Goal: Task Accomplishment & Management: Manage account settings

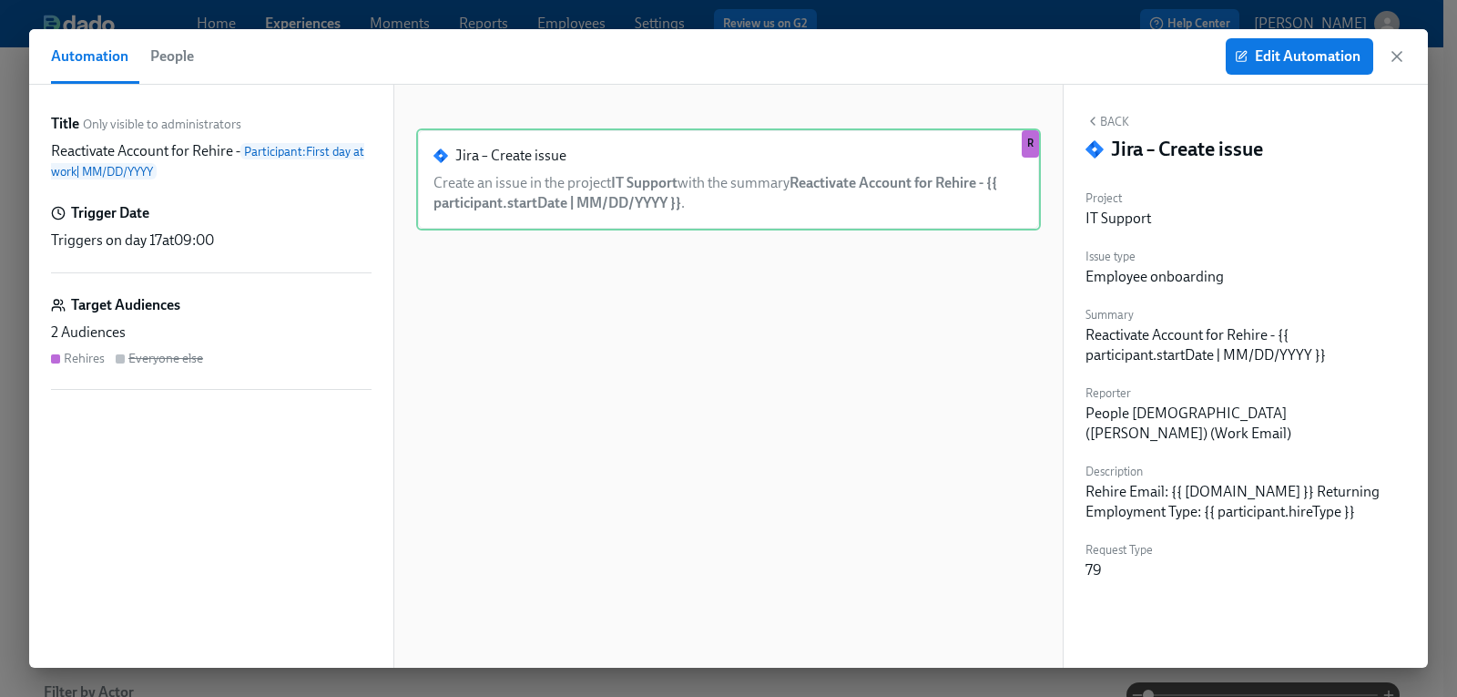
scroll to position [0, 3159]
click at [1272, 54] on span "Edit Automation" at bounding box center [1300, 56] width 122 height 18
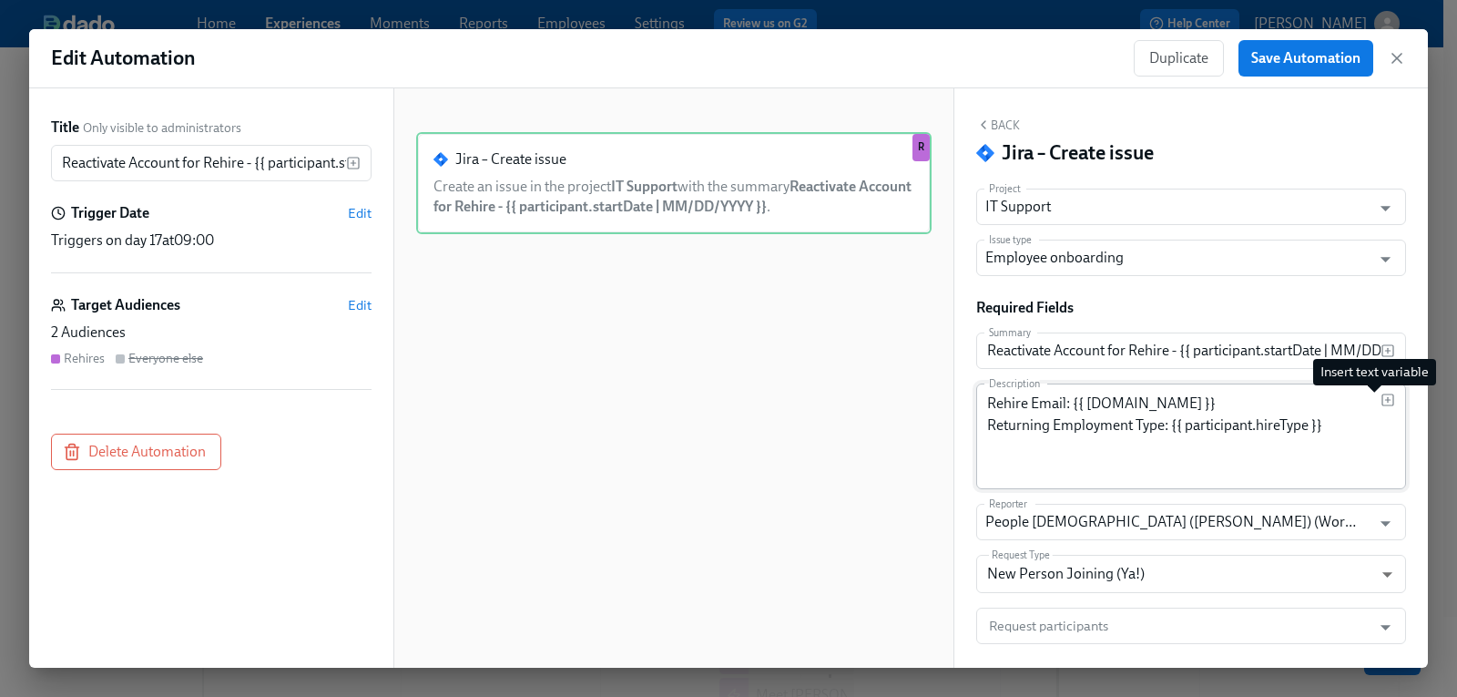
click at [1381, 404] on icon "button" at bounding box center [1388, 400] width 15 height 15
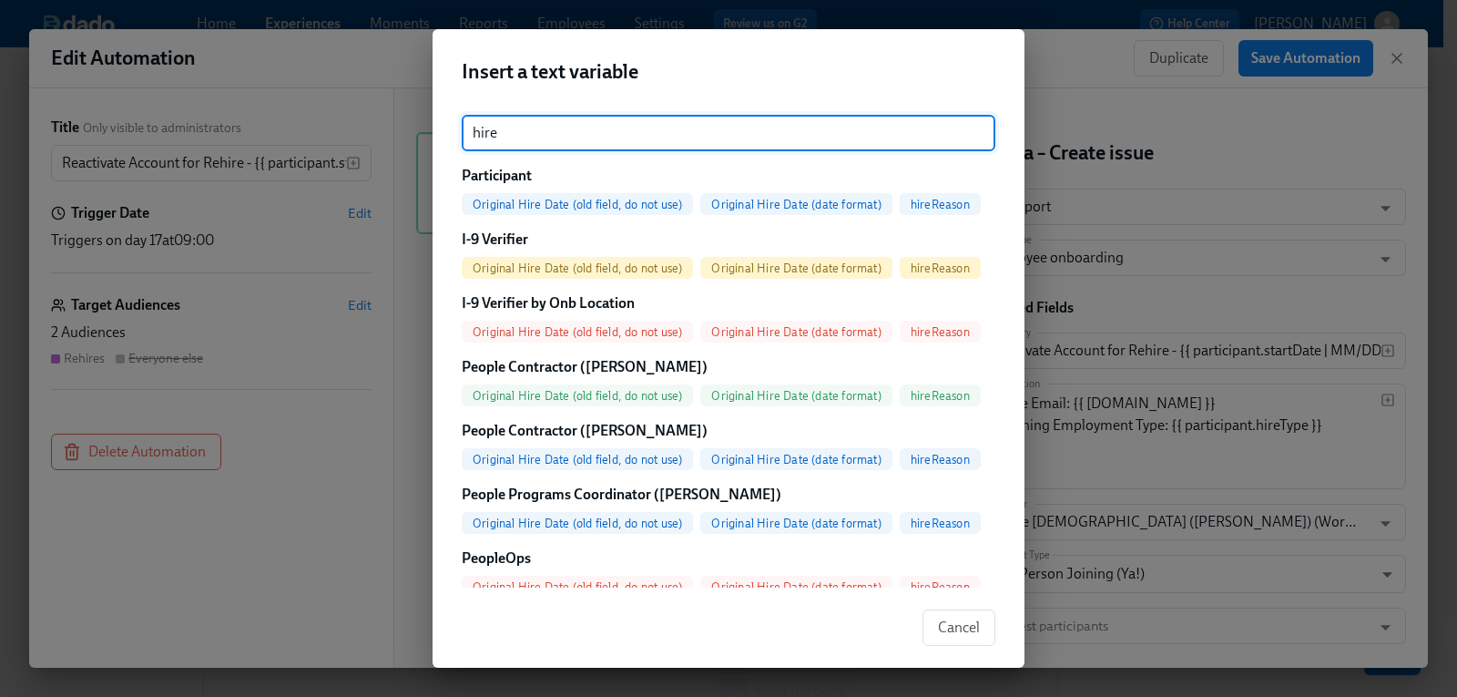
type input "hire"
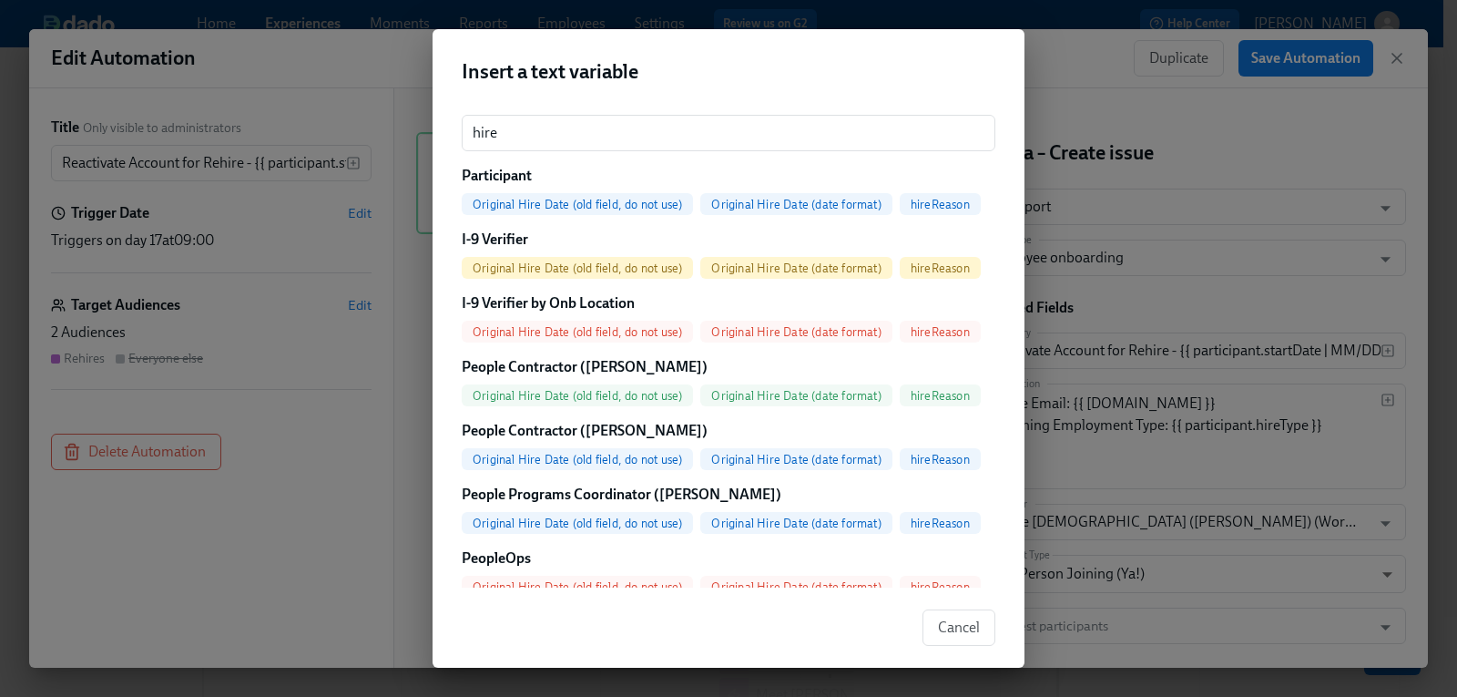
click at [1067, 26] on div "Insert a text variable hire ​ Participant Original Hire Date (old field, do not…" at bounding box center [728, 348] width 1457 height 697
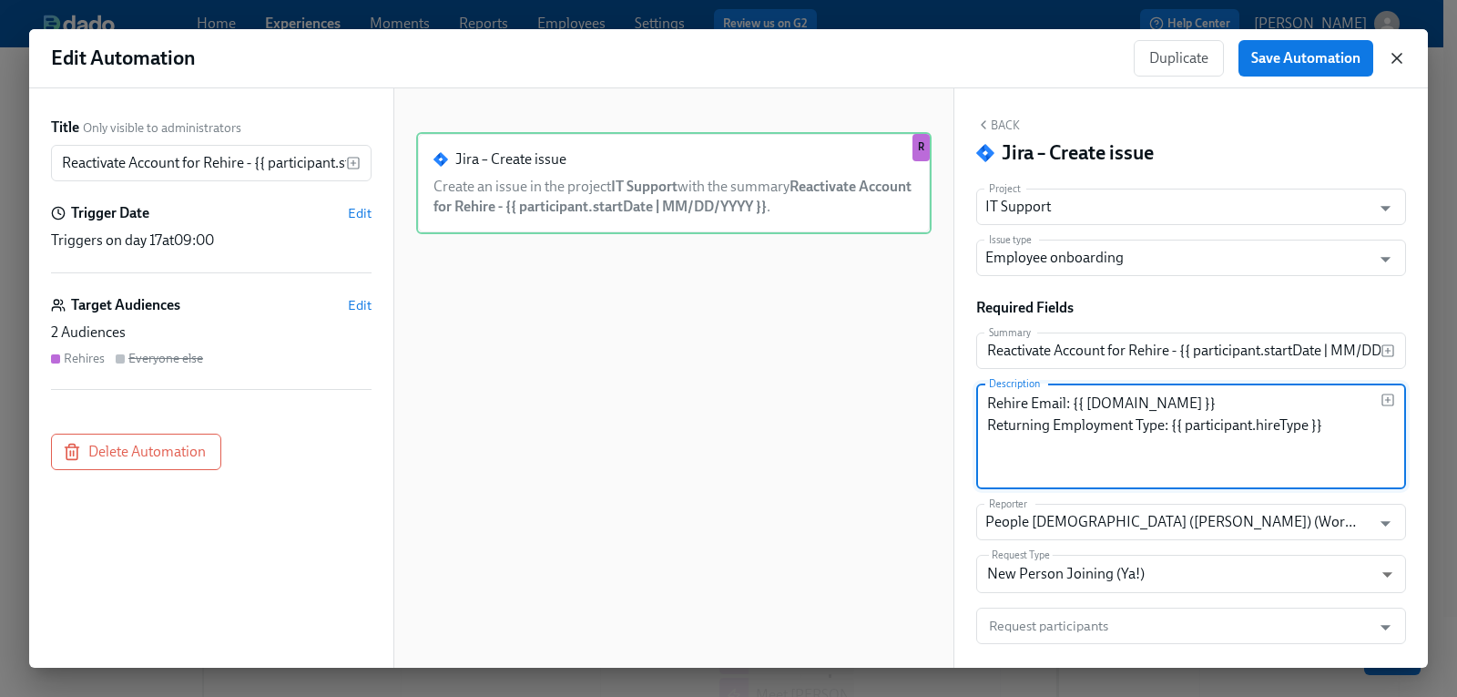
click at [1393, 60] on icon "button" at bounding box center [1397, 58] width 18 height 18
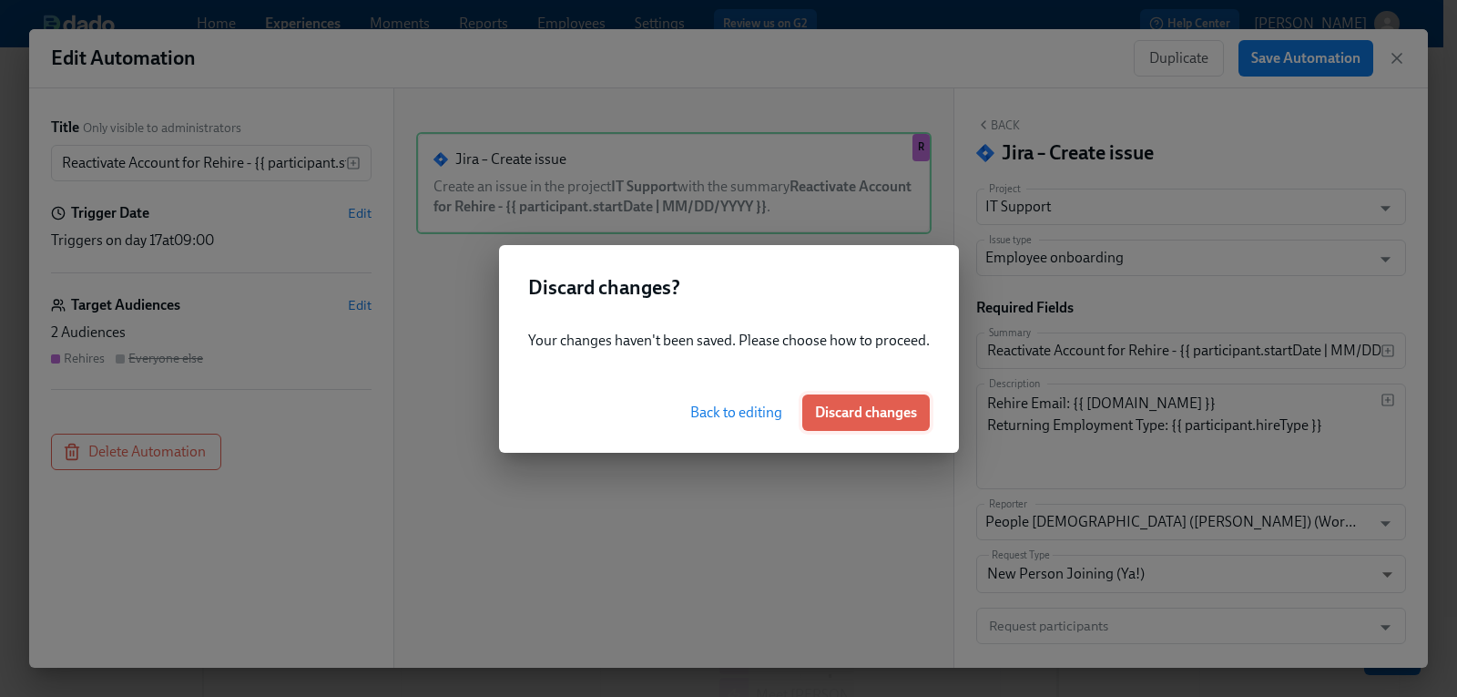
click at [866, 419] on span "Discard changes" at bounding box center [866, 413] width 102 height 18
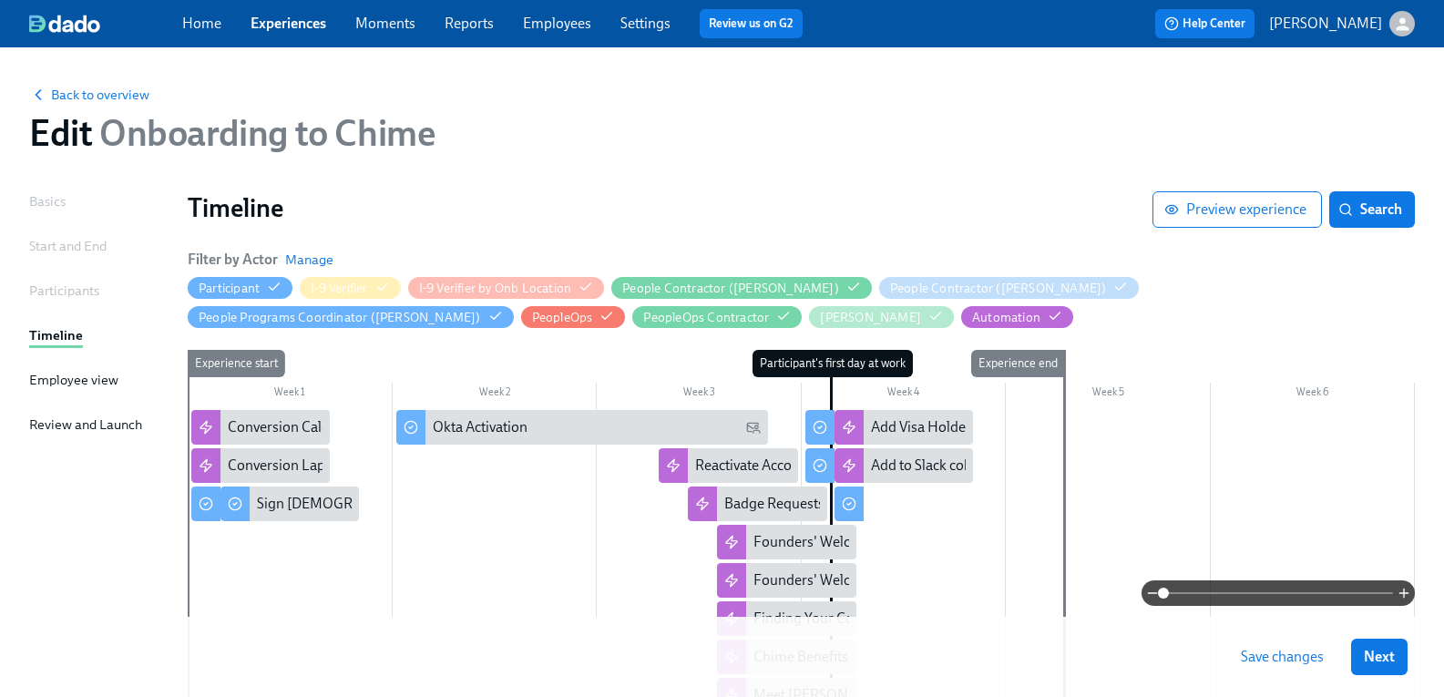
click at [1389, 34] on div "button" at bounding box center [1402, 24] width 26 height 26
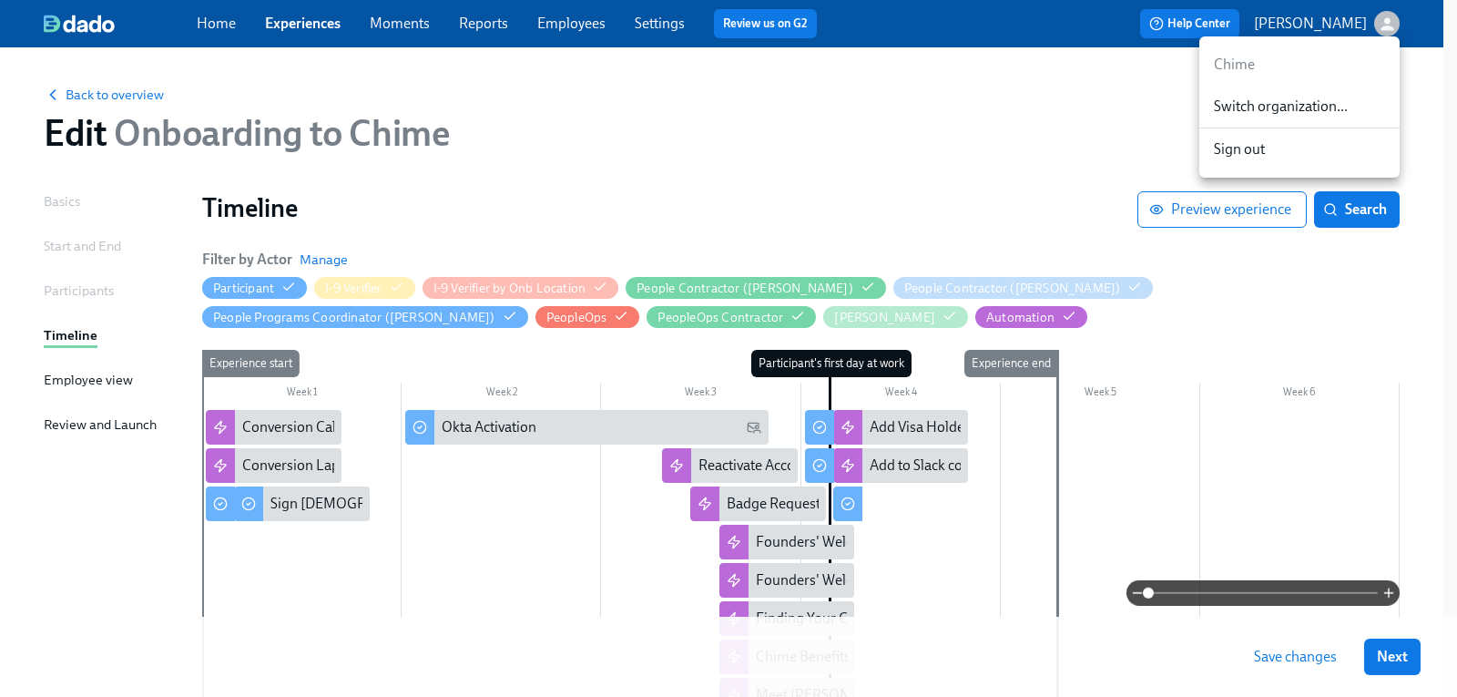
click at [1339, 104] on span "Switch organization..." at bounding box center [1299, 107] width 171 height 20
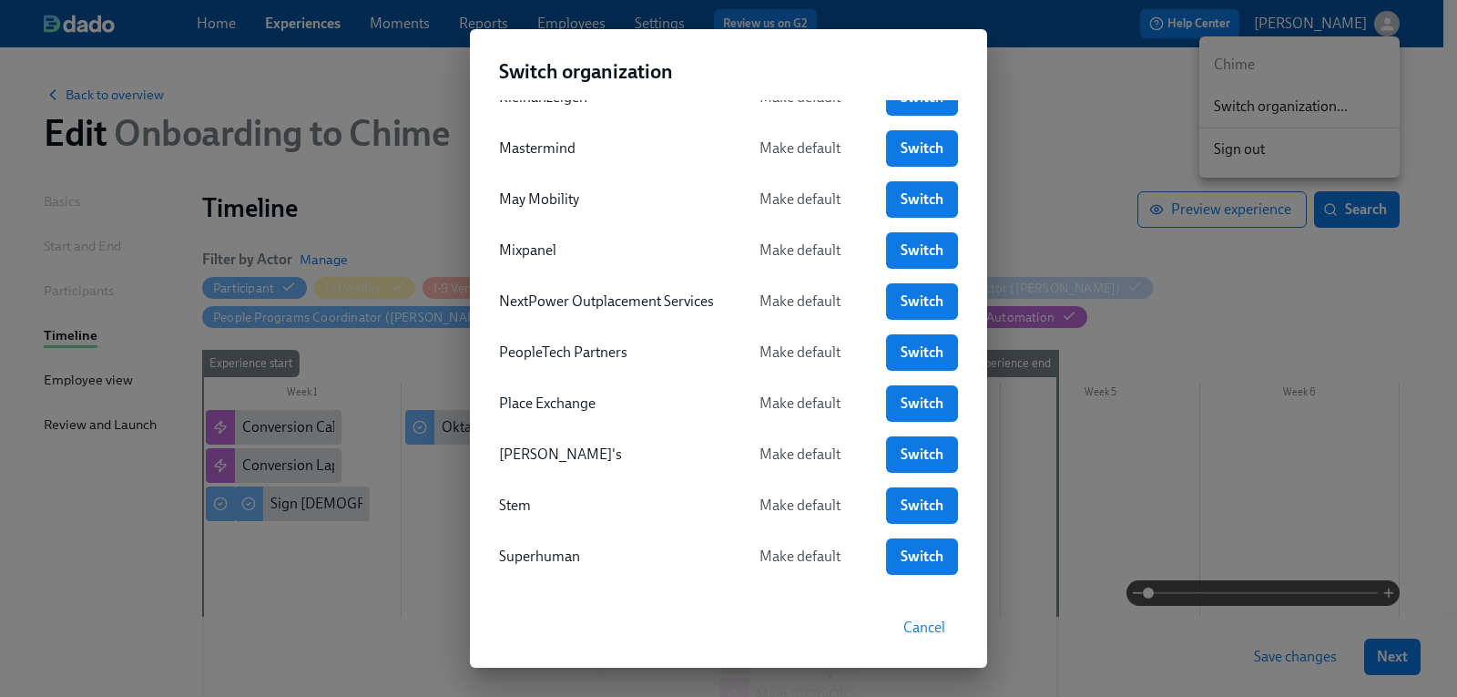
scroll to position [547, 0]
click at [926, 447] on span "Switch" at bounding box center [922, 454] width 46 height 18
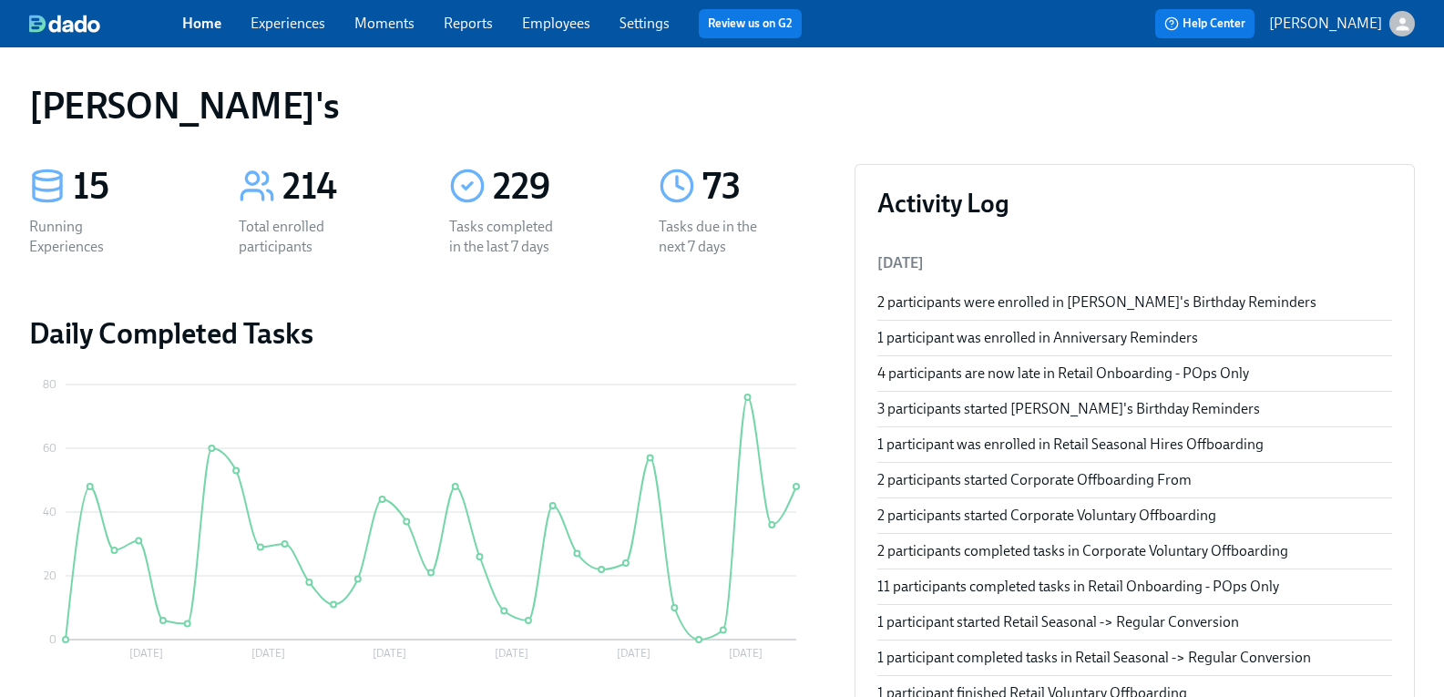
click at [606, 26] on div "Home Experiences Moments Reports Employees Settings Review us on G2" at bounding box center [499, 23] width 634 height 29
click at [590, 23] on link "Employees" at bounding box center [556, 23] width 68 height 17
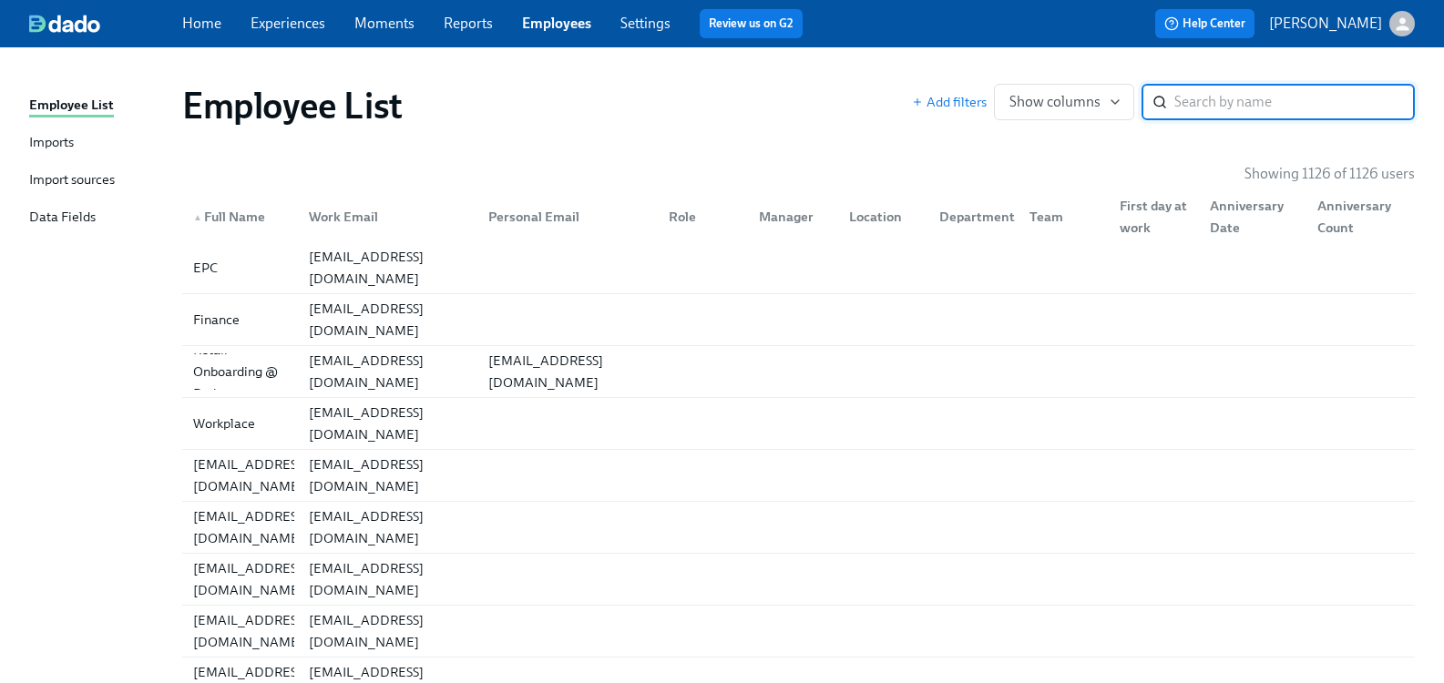
click at [1246, 104] on input "search" at bounding box center [1294, 102] width 240 height 36
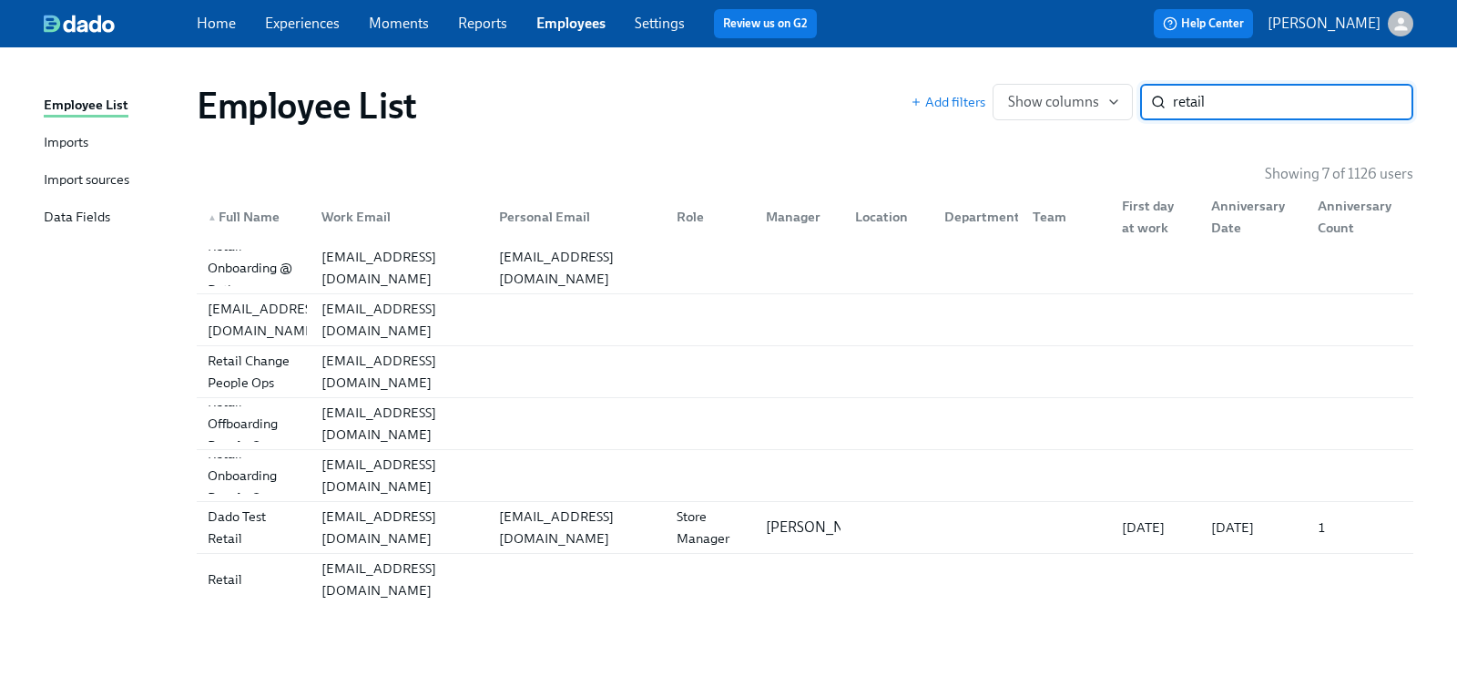
type input "retail"
